Goal: Task Accomplishment & Management: Manage account settings

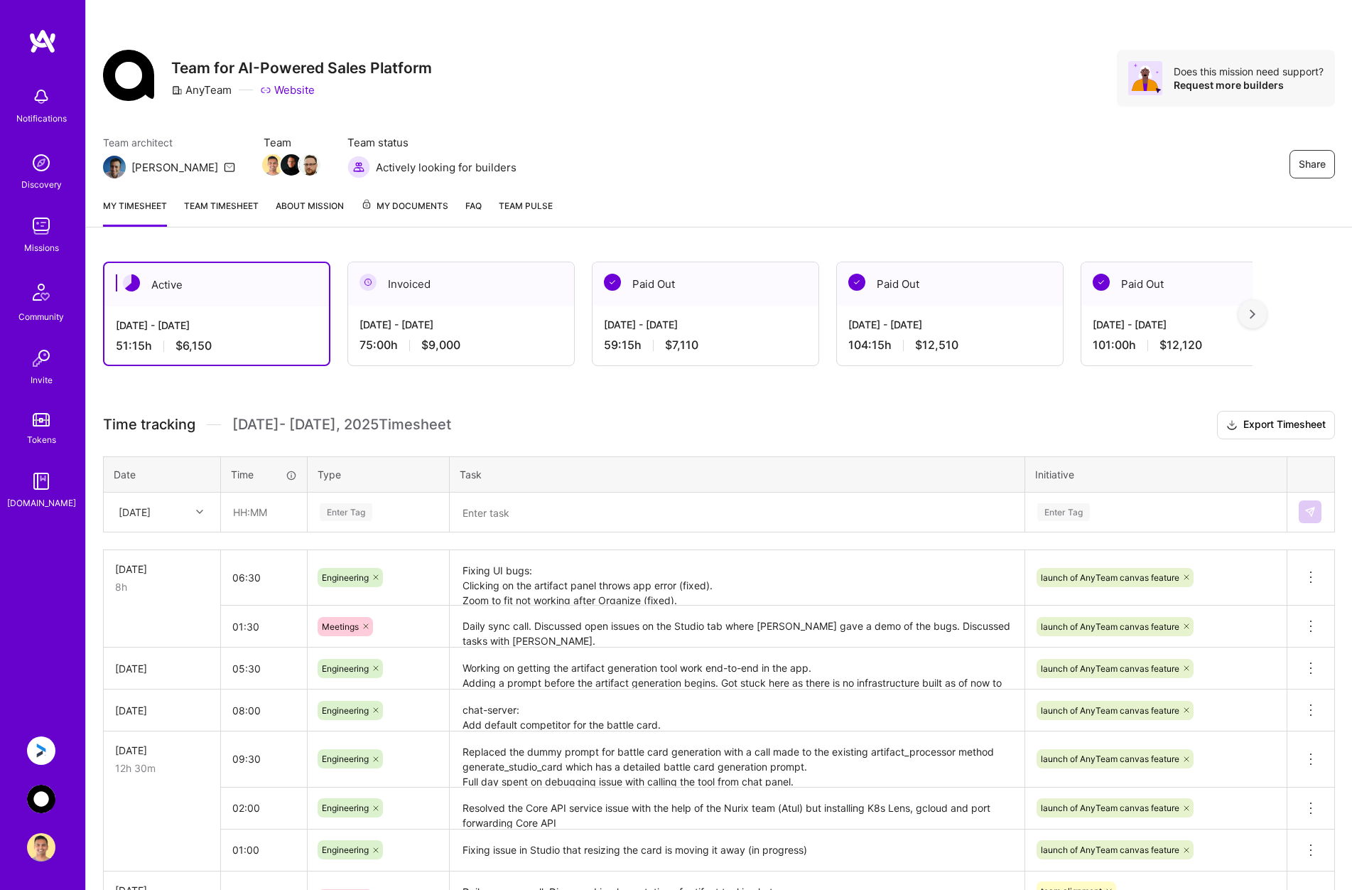
click at [33, 753] on img at bounding box center [41, 750] width 28 height 28
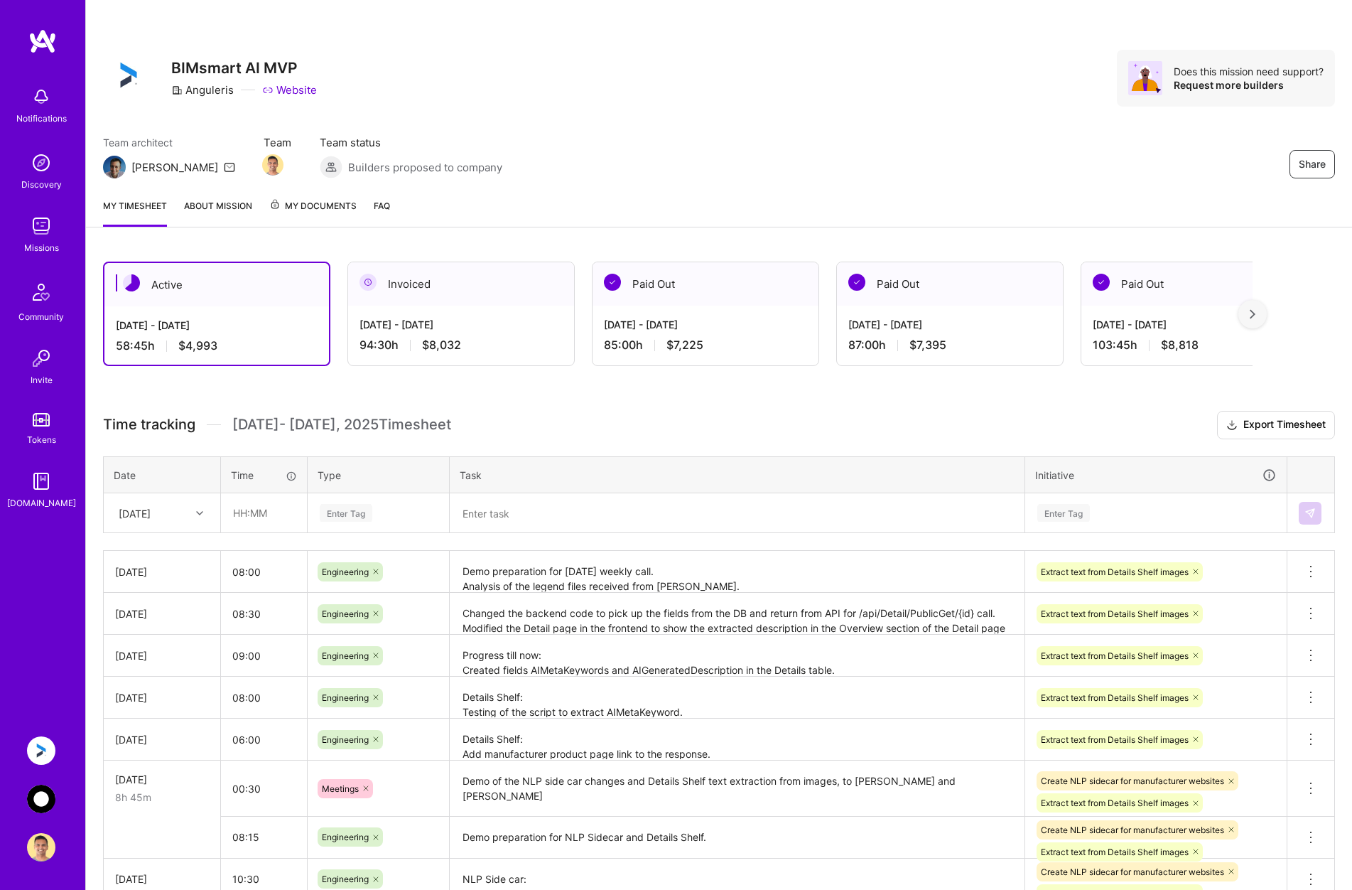
click at [35, 795] on img at bounding box center [41, 799] width 28 height 28
